Goal: Entertainment & Leisure: Consume media (video, audio)

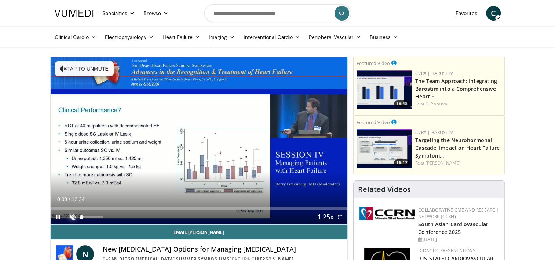
click at [76, 212] on span "Video Player" at bounding box center [72, 216] width 15 height 15
click at [60, 217] on span "Video Player" at bounding box center [58, 216] width 15 height 15
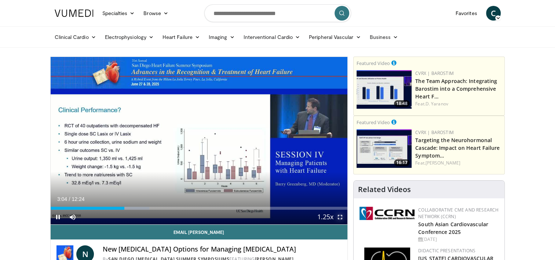
click at [338, 214] on span "Video Player" at bounding box center [340, 216] width 15 height 15
